Goal: Information Seeking & Learning: Learn about a topic

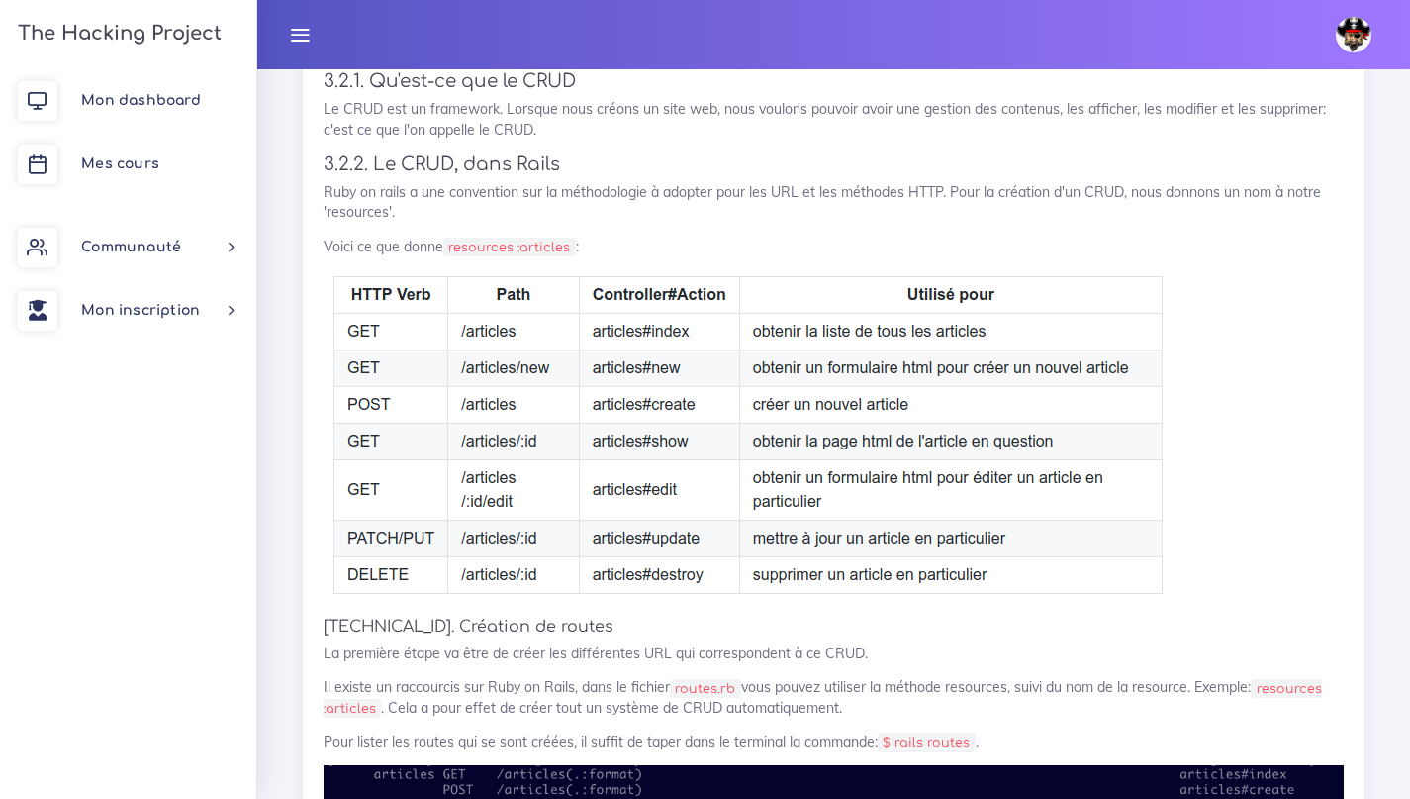
scroll to position [4203, 0]
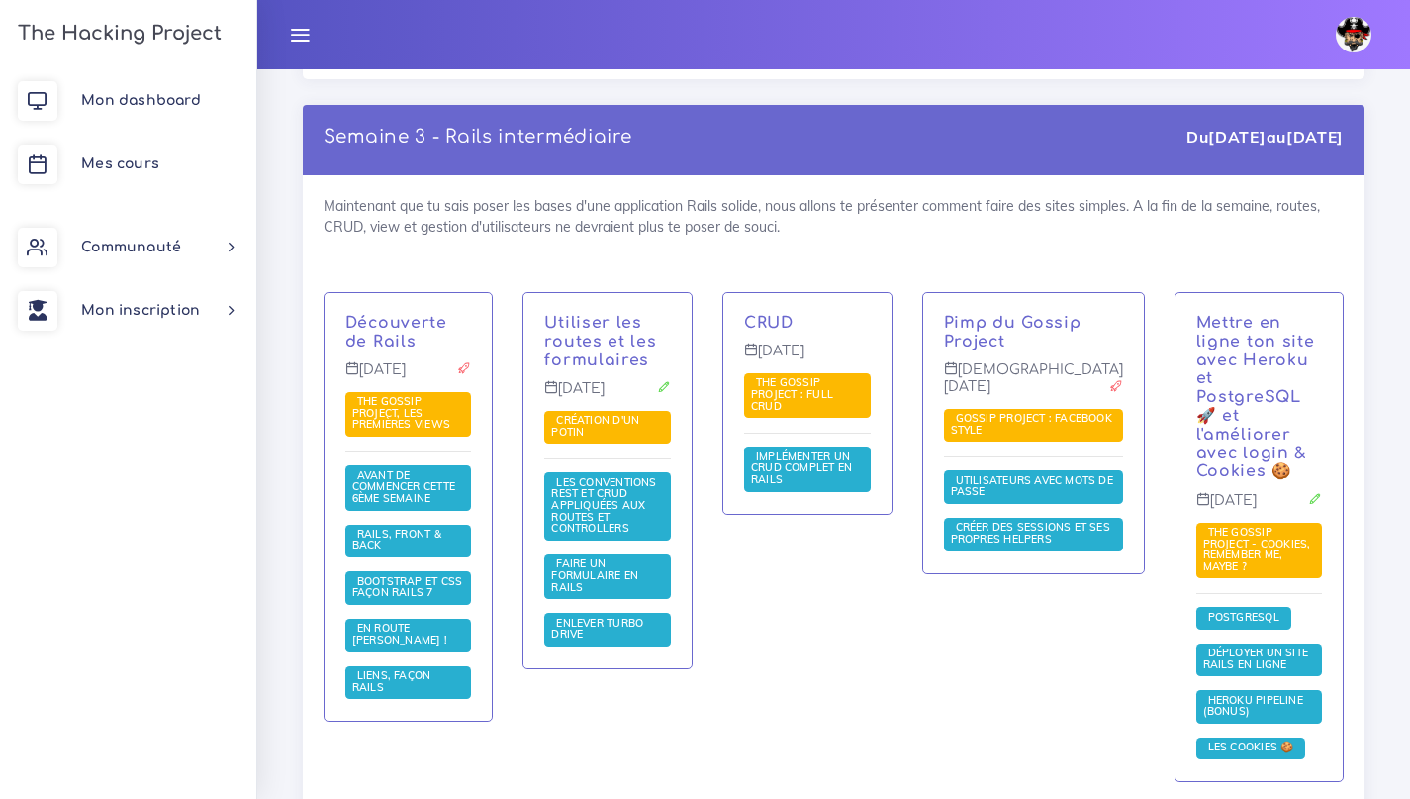
scroll to position [3971, 0]
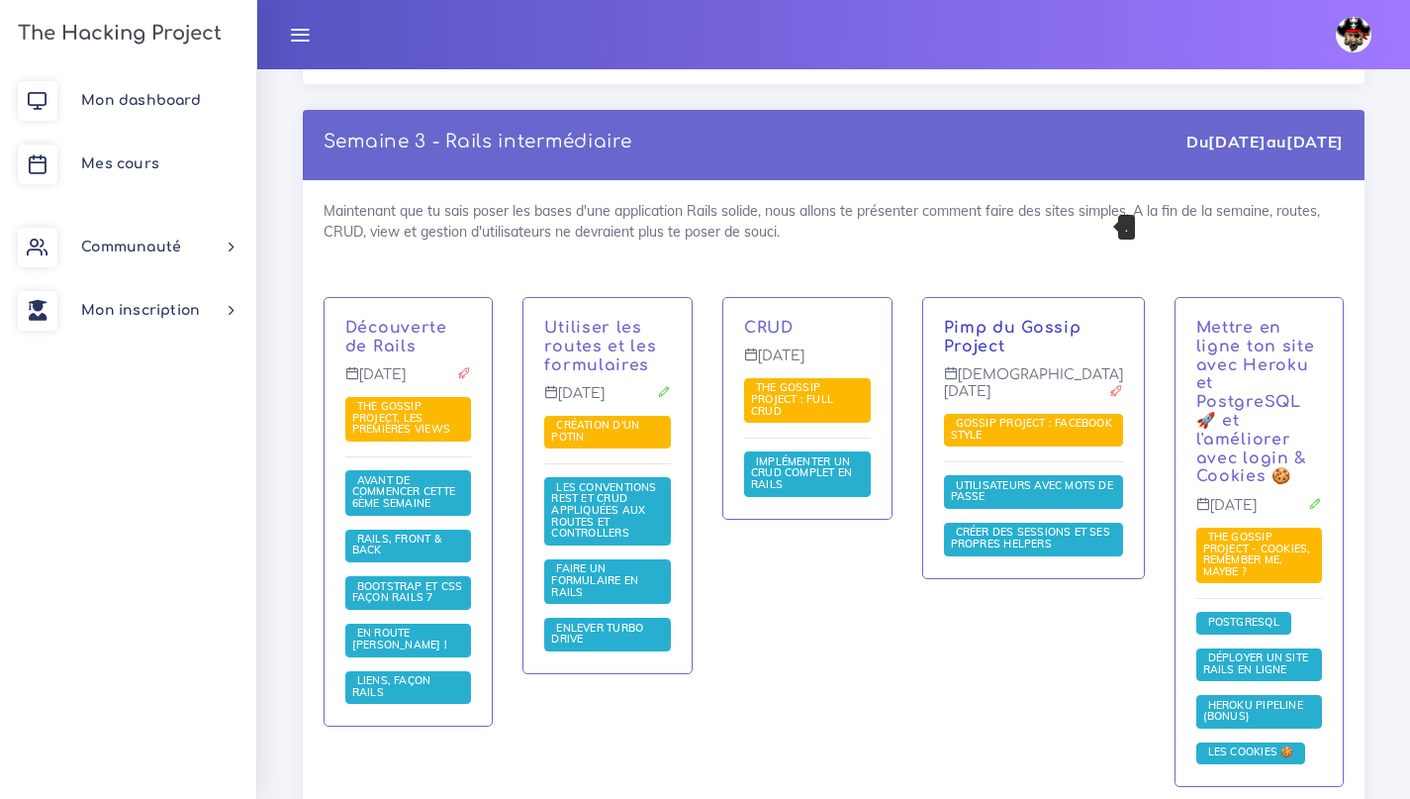
click at [1002, 319] on link "Pimp du Gossip Project" at bounding box center [1013, 337] width 138 height 37
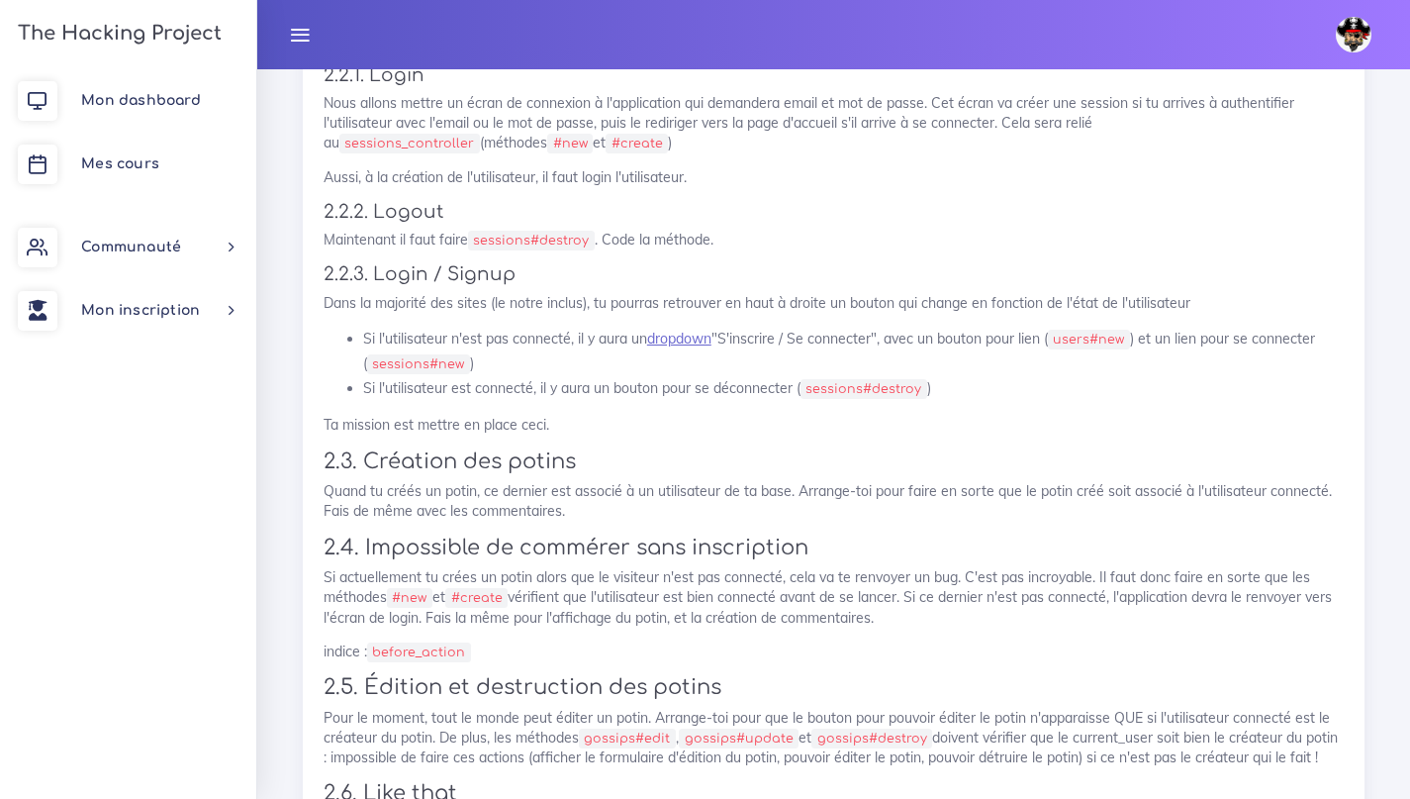
scroll to position [1445, 0]
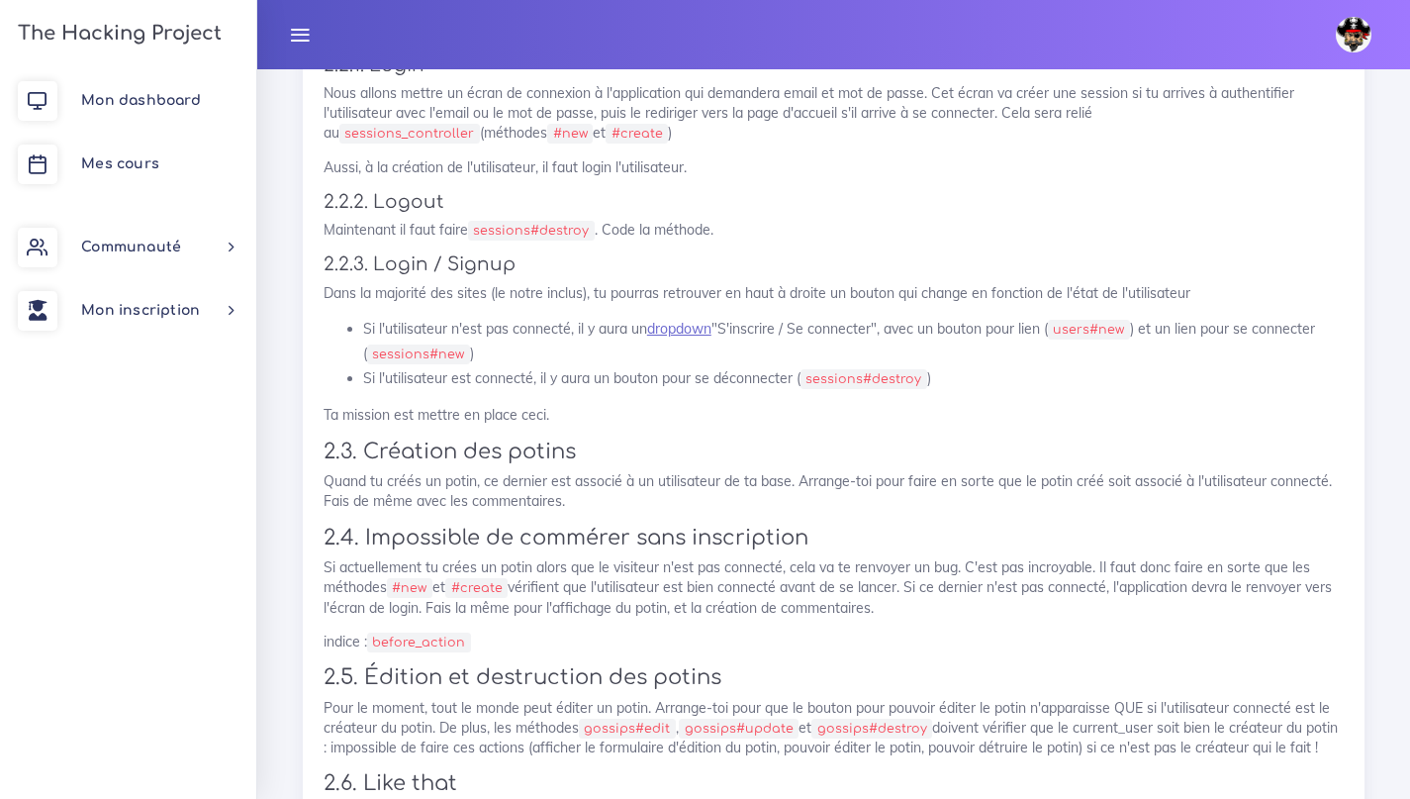
click at [508, 225] on code "sessions#destroy" at bounding box center [531, 231] width 127 height 20
click at [569, 230] on code "sessions#destroy" at bounding box center [531, 231] width 127 height 20
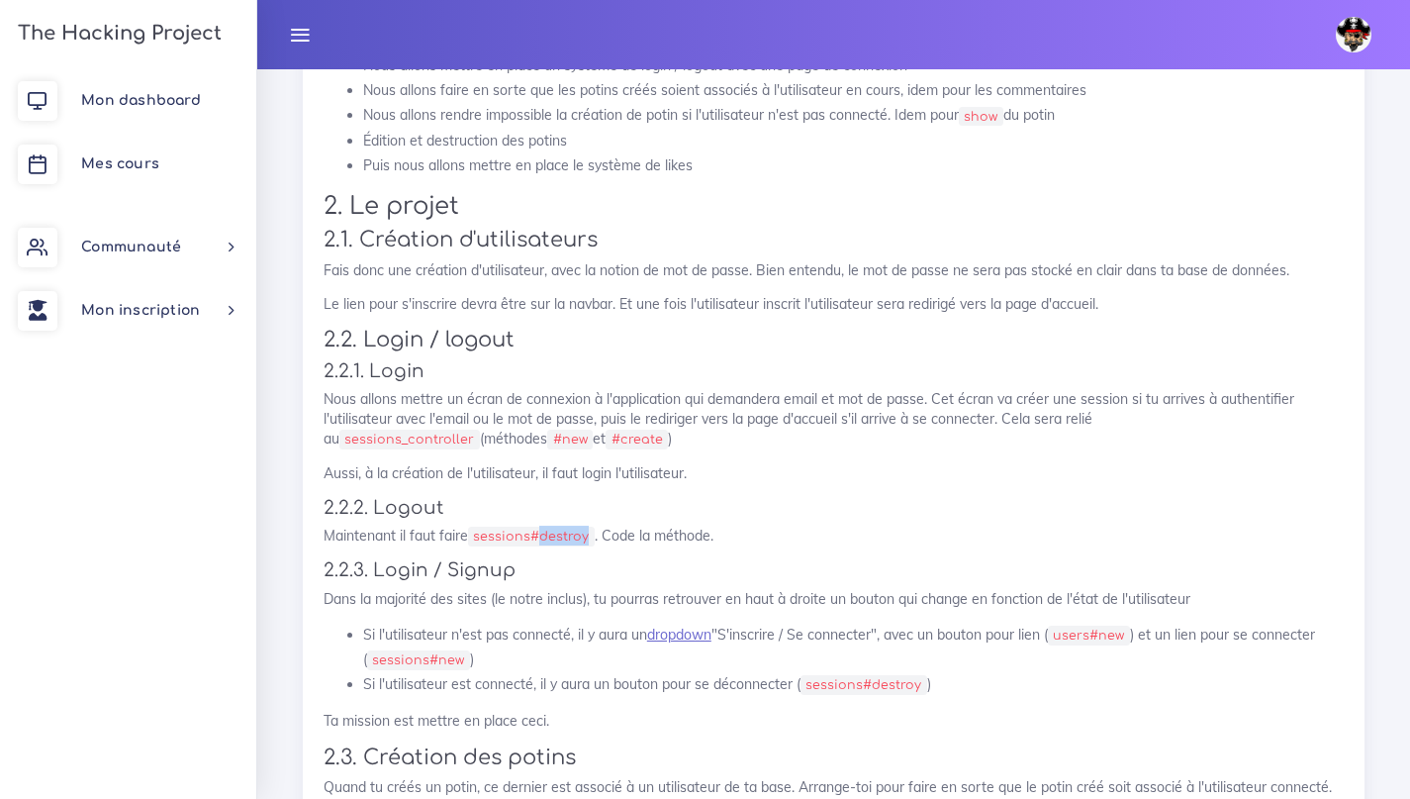
scroll to position [1132, 0]
